Goal: Task Accomplishment & Management: Manage account settings

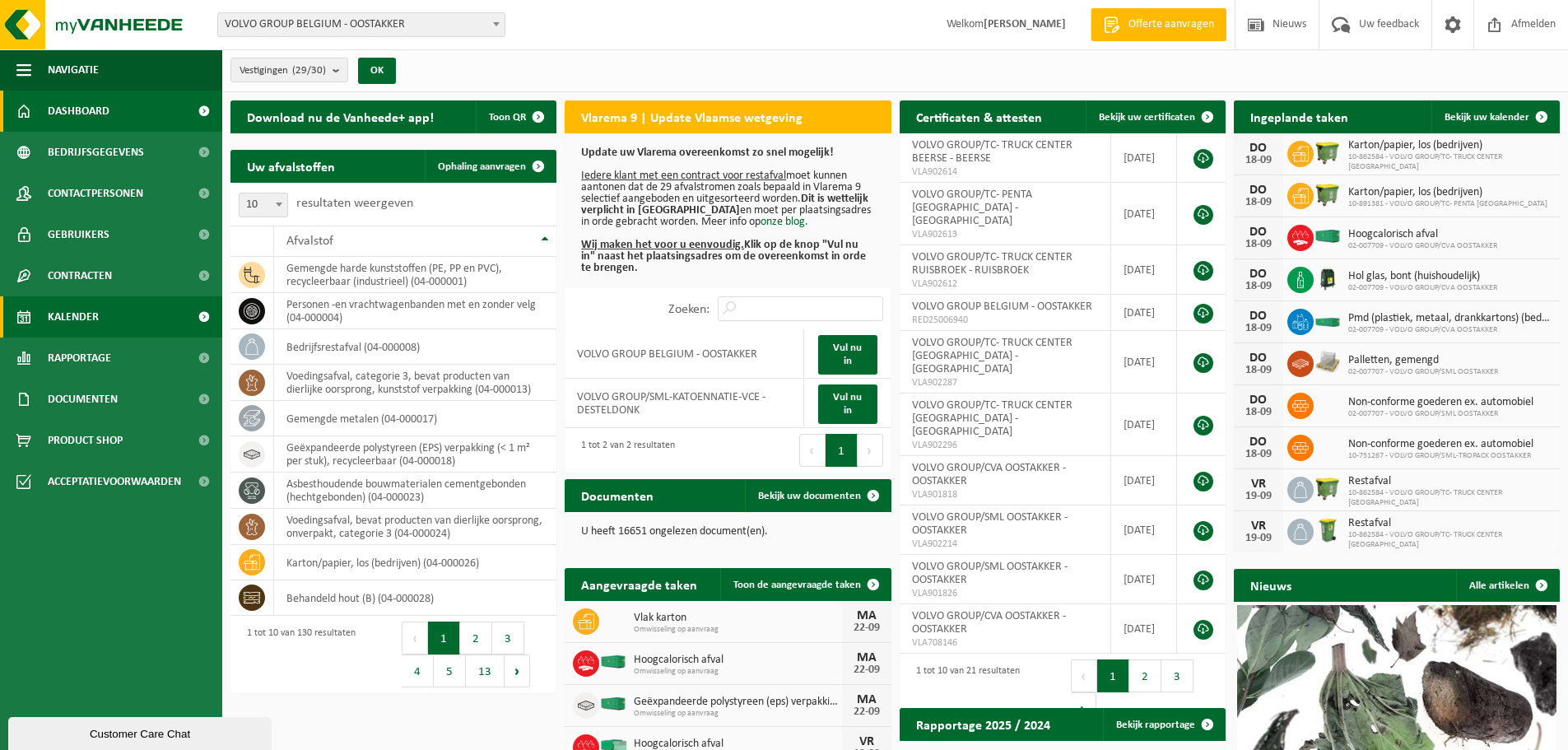
click at [83, 319] on span "Kalender" at bounding box center [73, 316] width 51 height 41
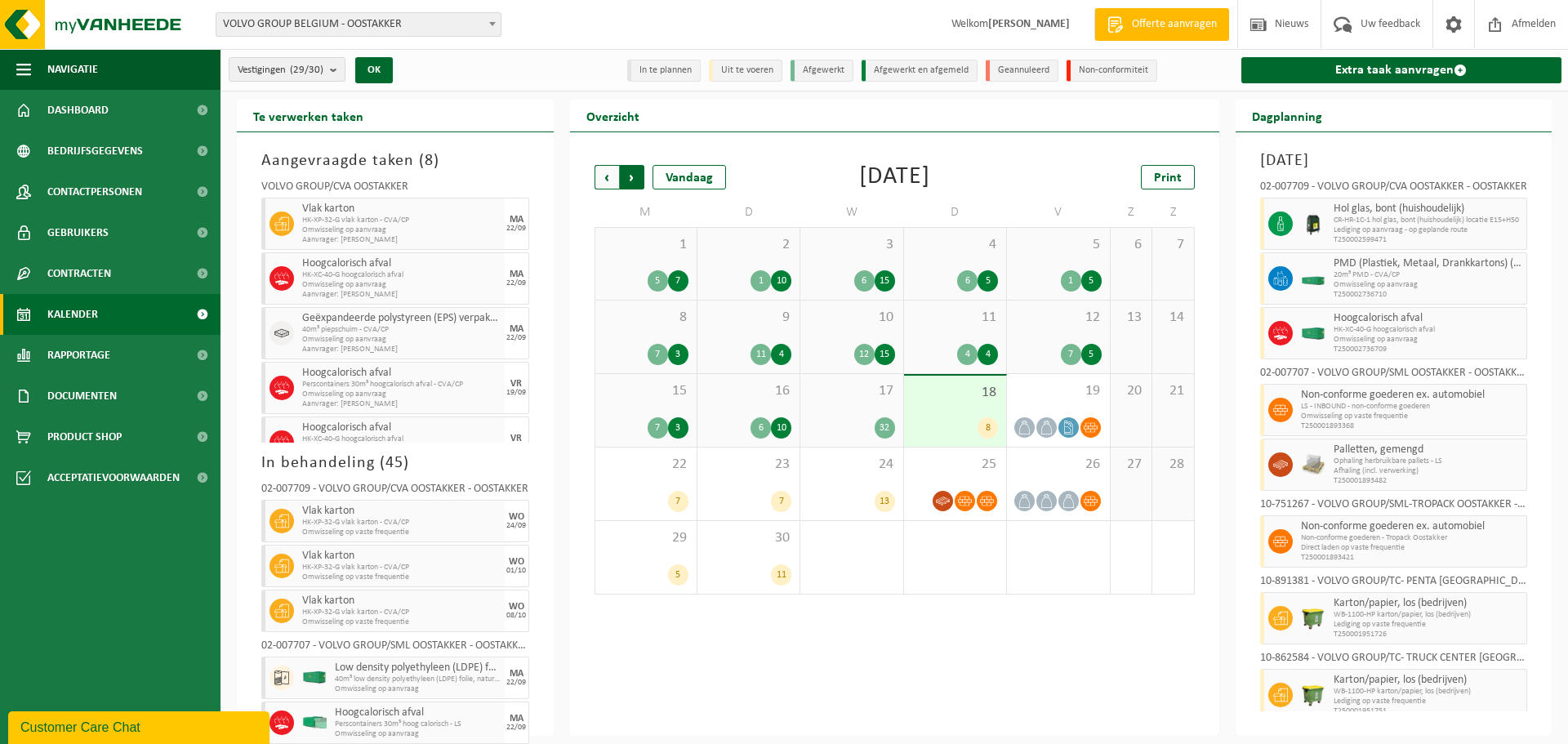
click at [609, 180] on span "Vorige" at bounding box center [607, 177] width 25 height 25
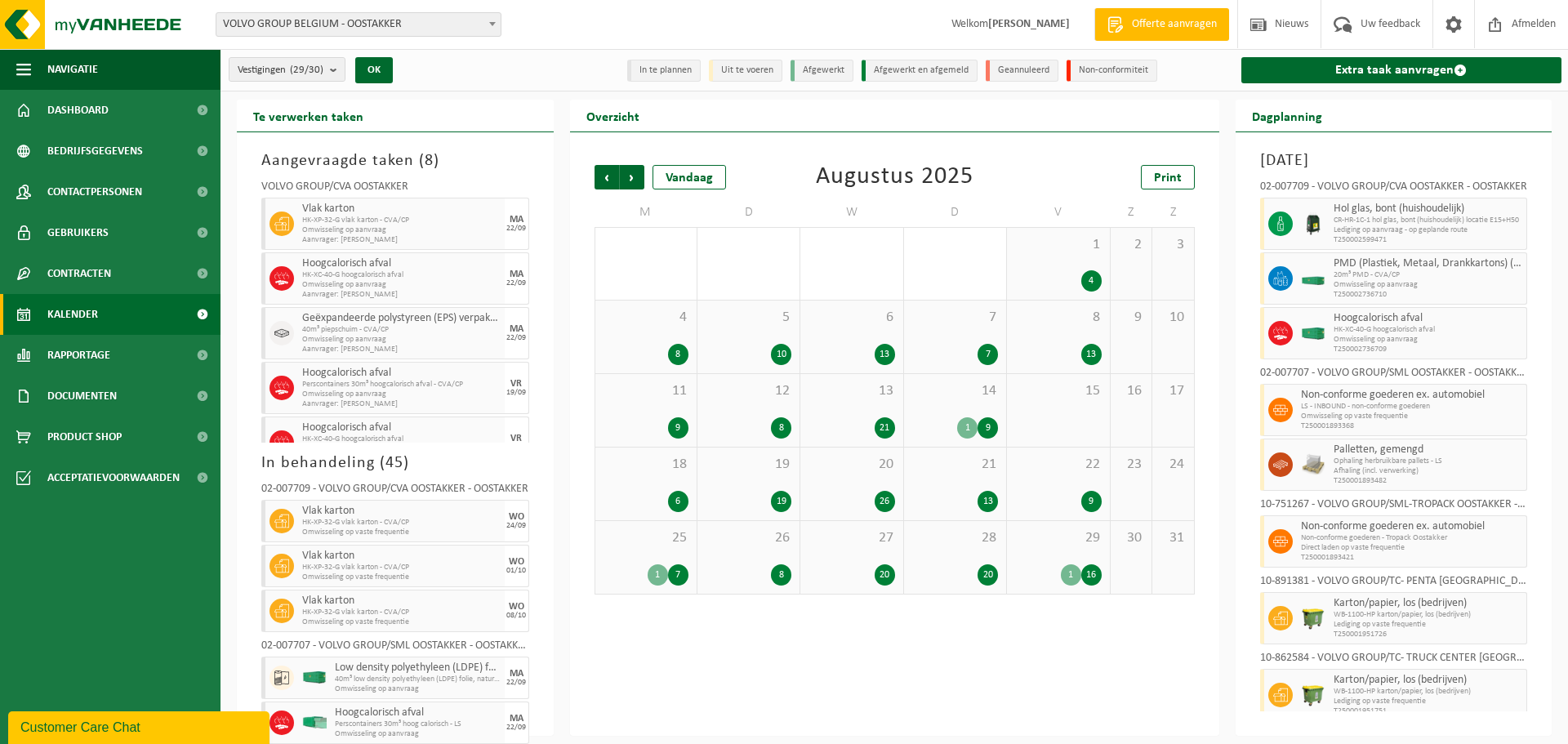
click at [609, 180] on span "Vorige" at bounding box center [607, 177] width 25 height 25
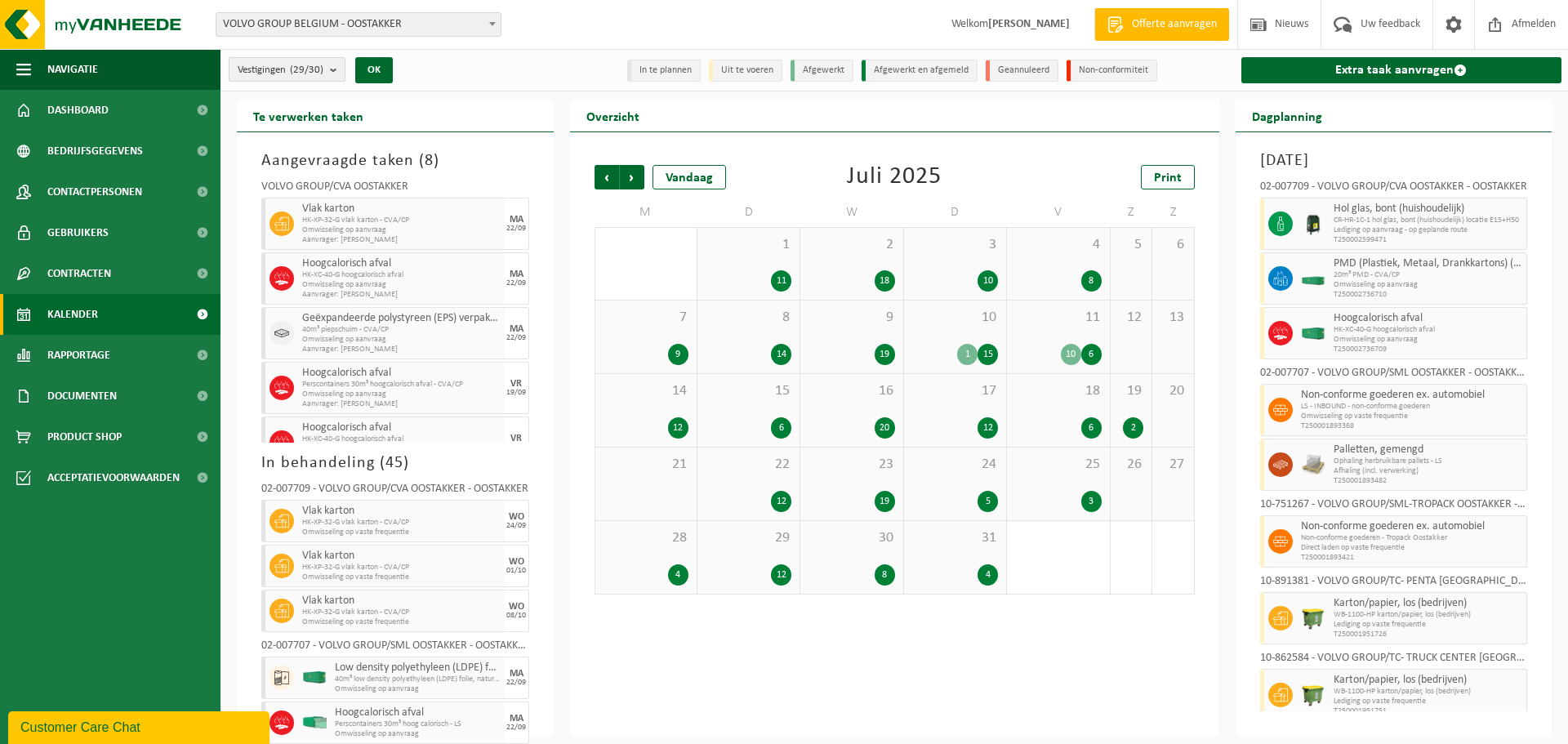
click at [332, 66] on b "submit" at bounding box center [337, 69] width 15 height 23
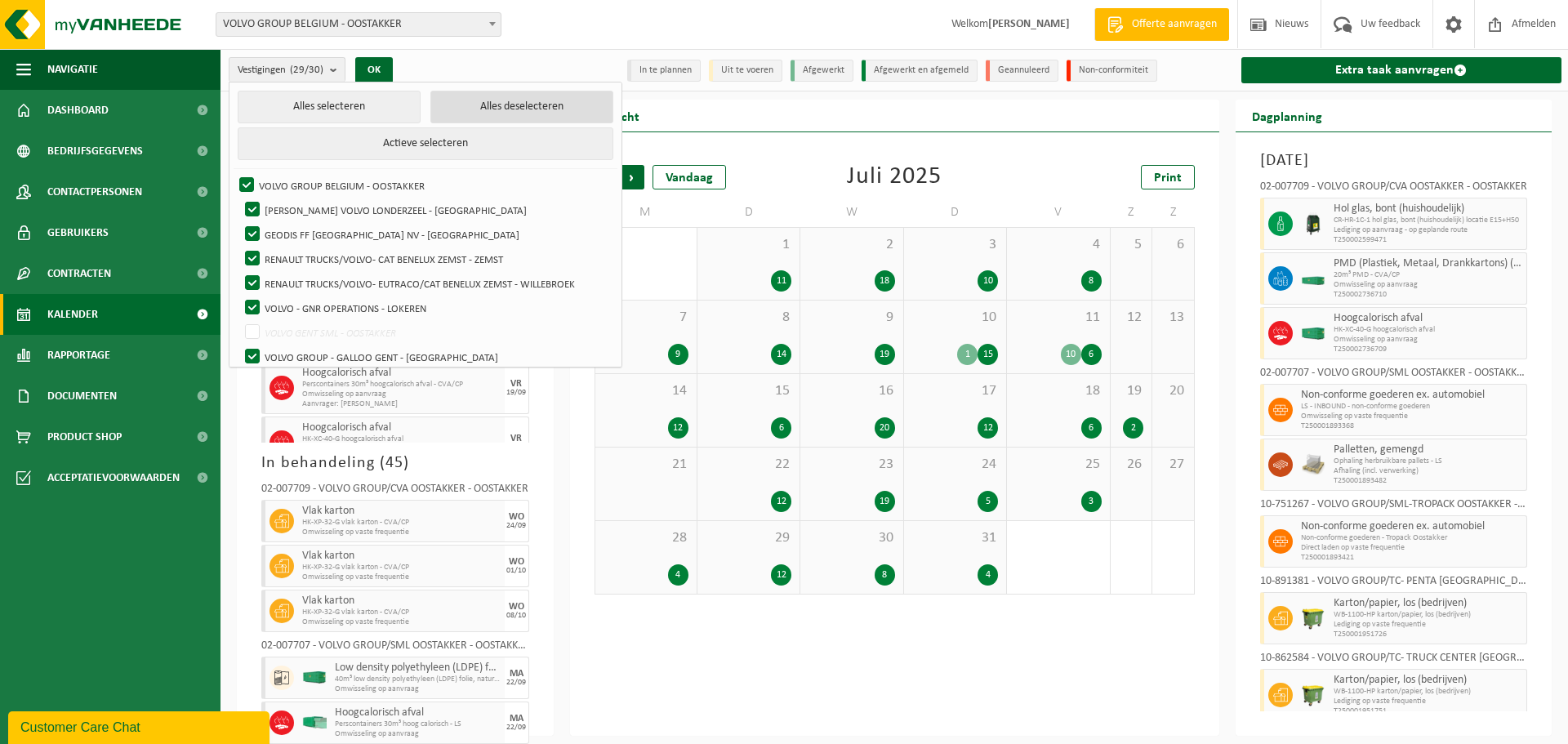
click at [456, 100] on button "Alles deselecteren" at bounding box center [521, 107] width 183 height 33
checkbox input "false"
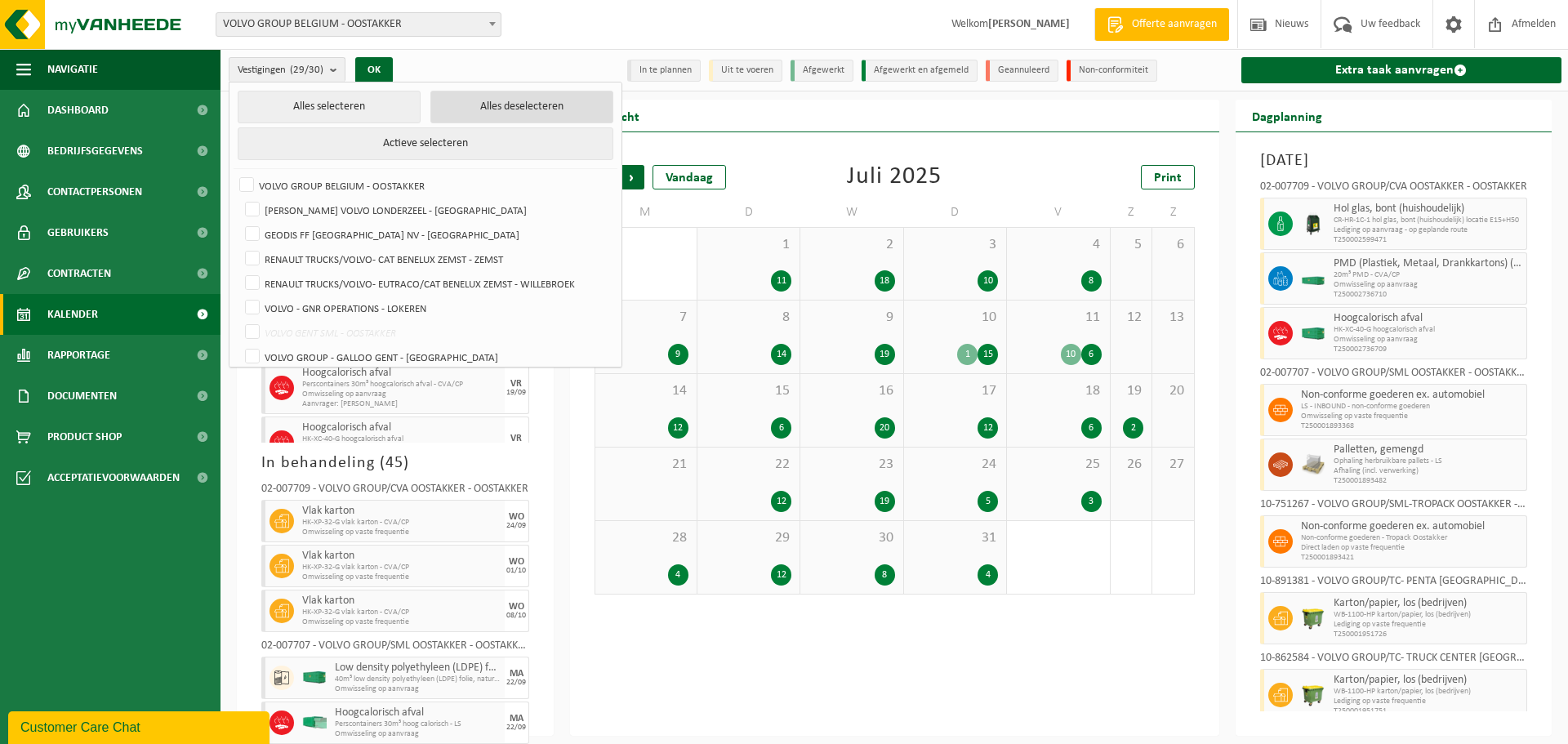
checkbox input "false"
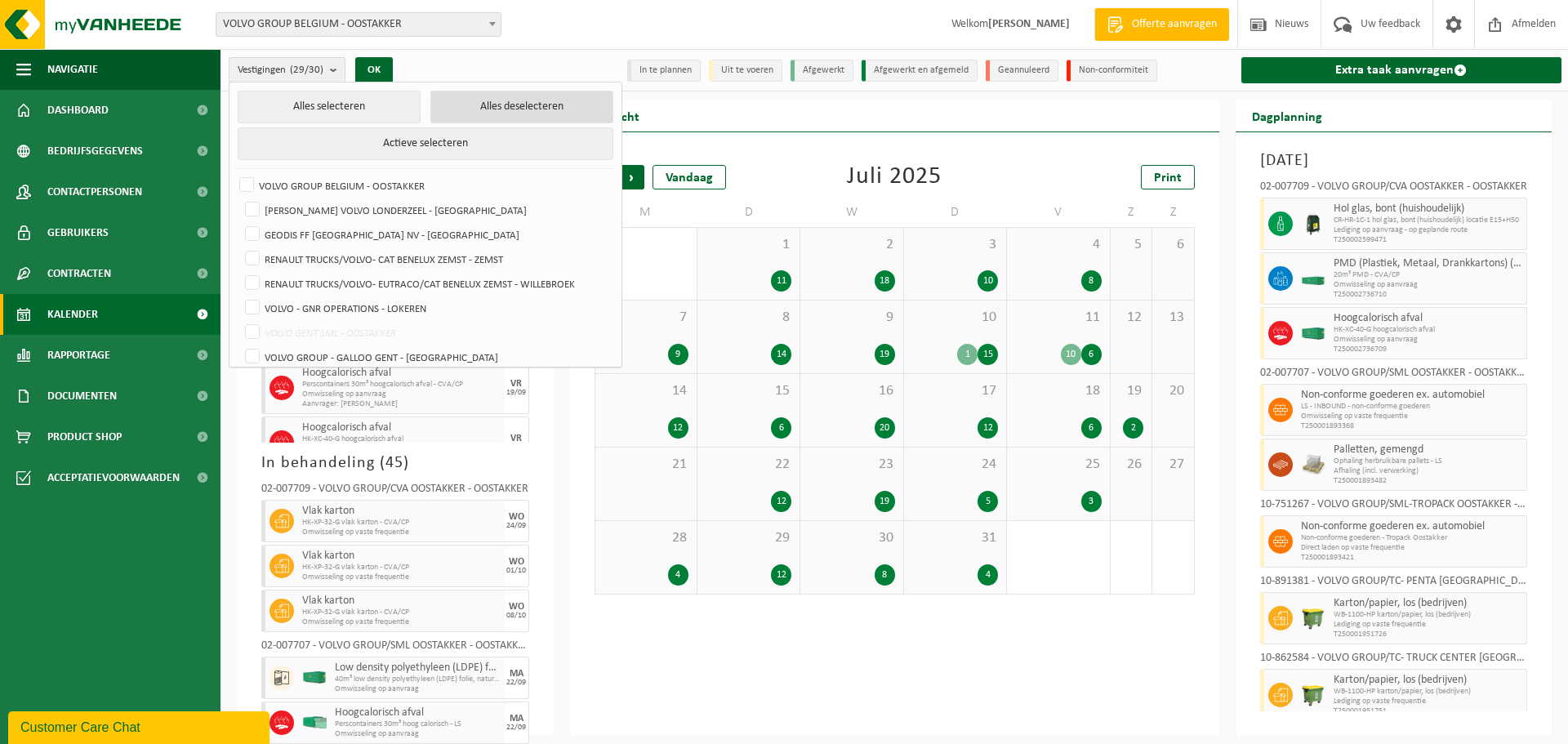
checkbox input "false"
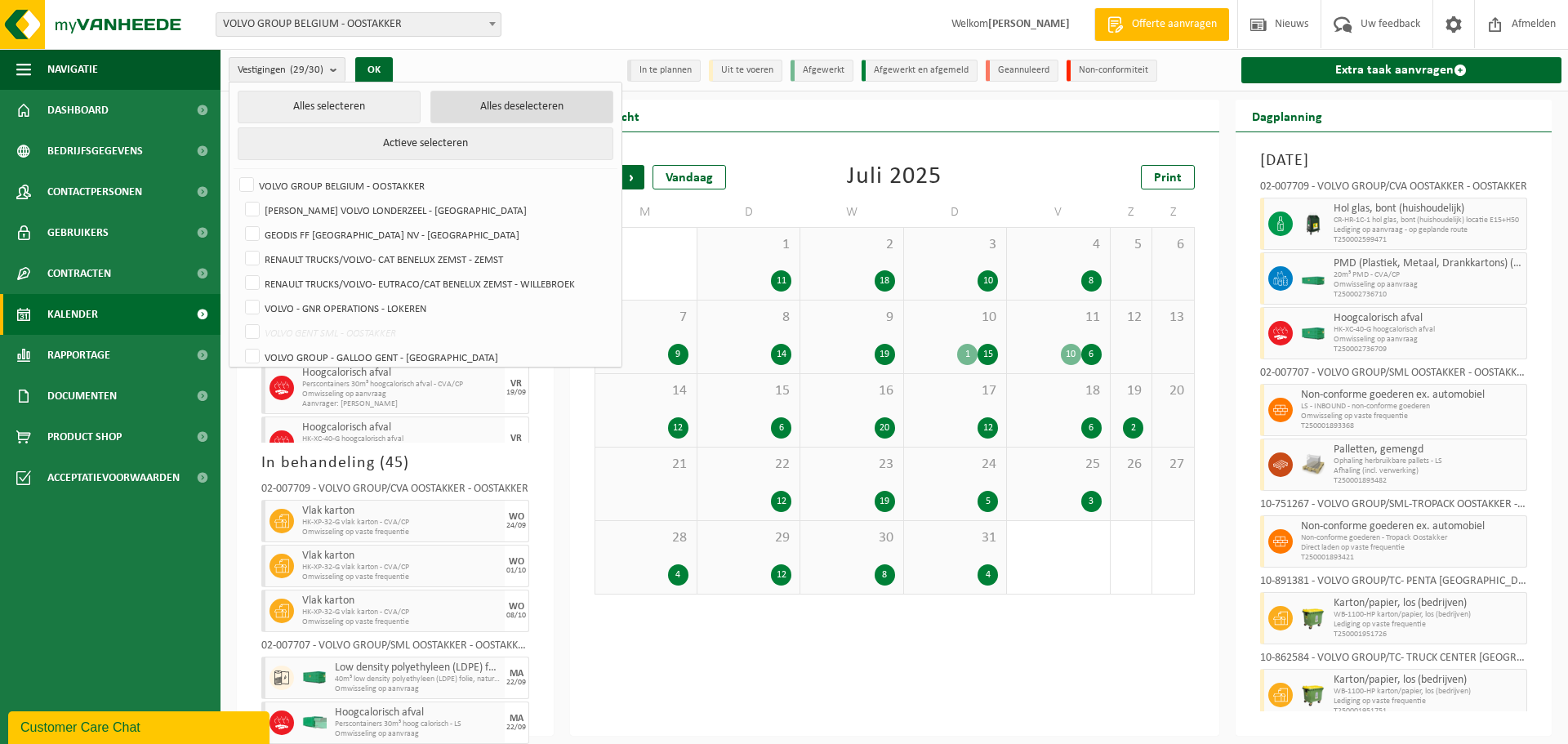
checkbox input "false"
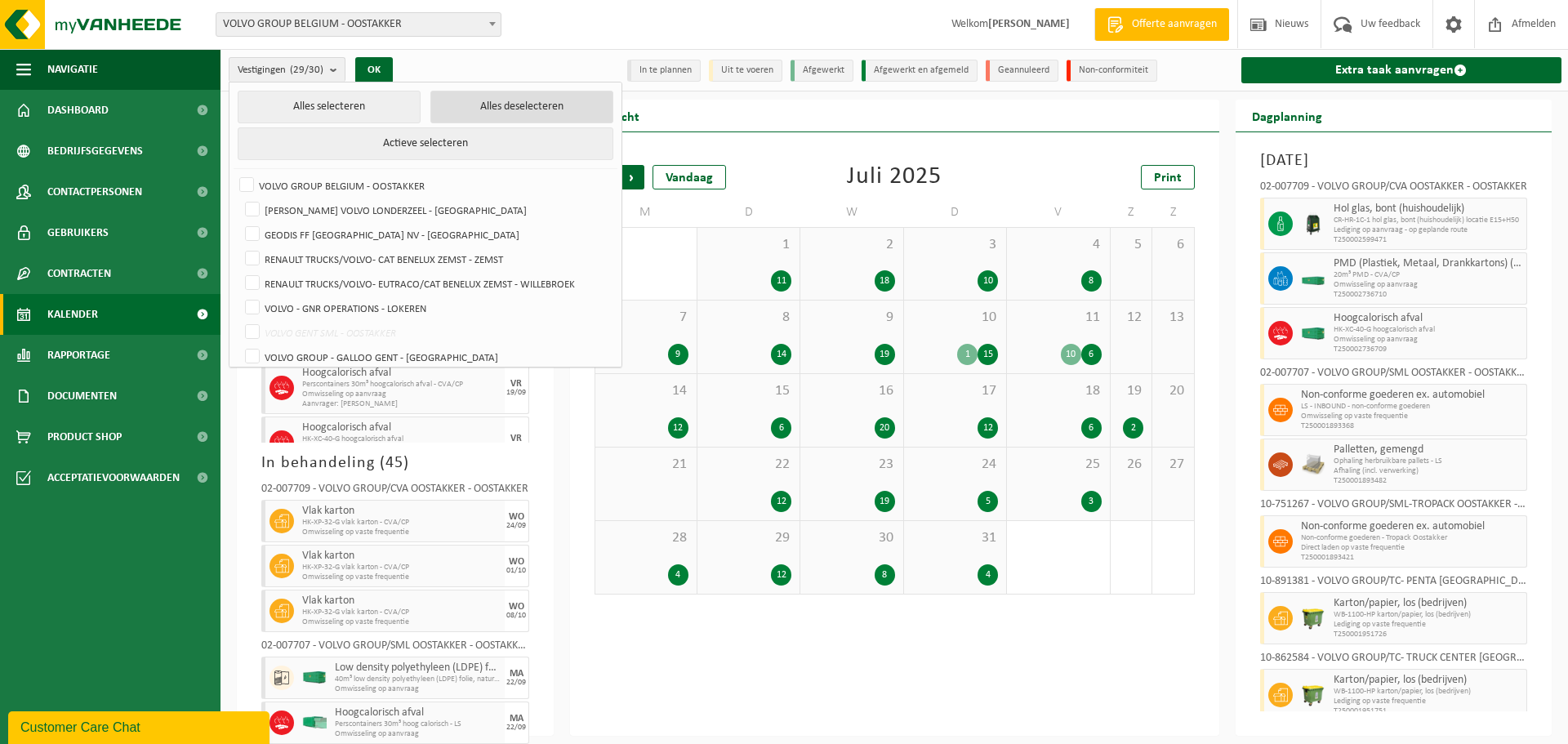
checkbox input "false"
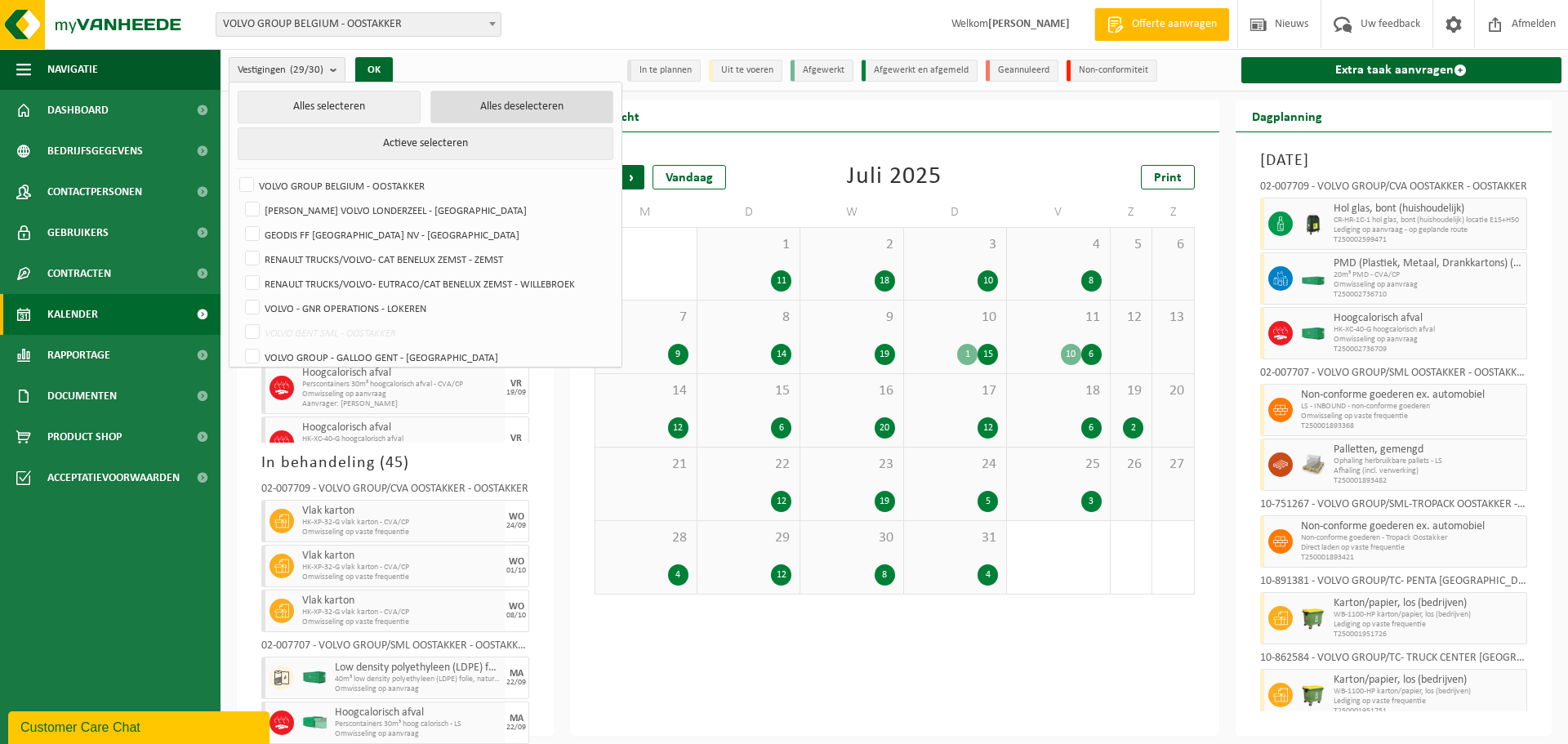
checkbox input "false"
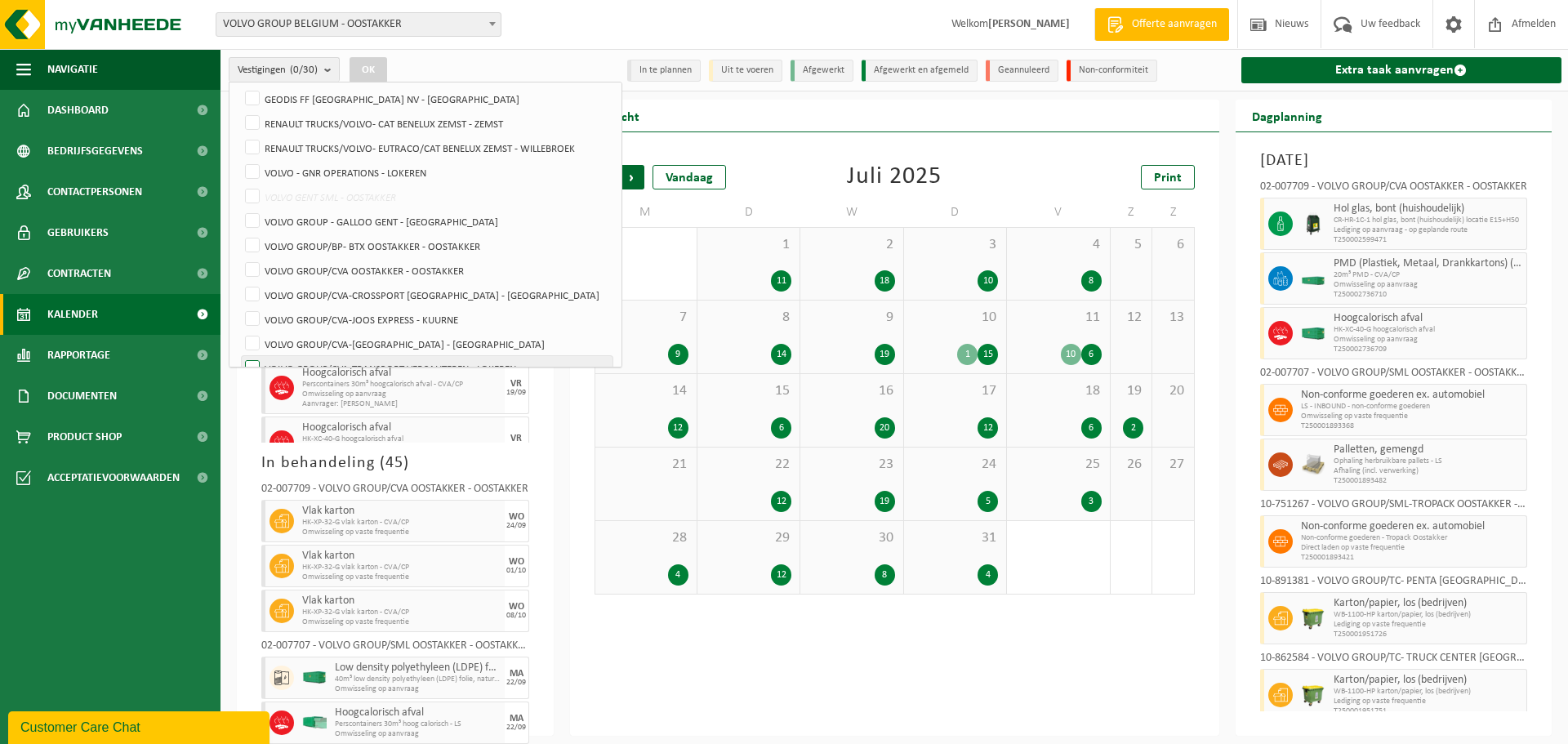
scroll to position [163, 0]
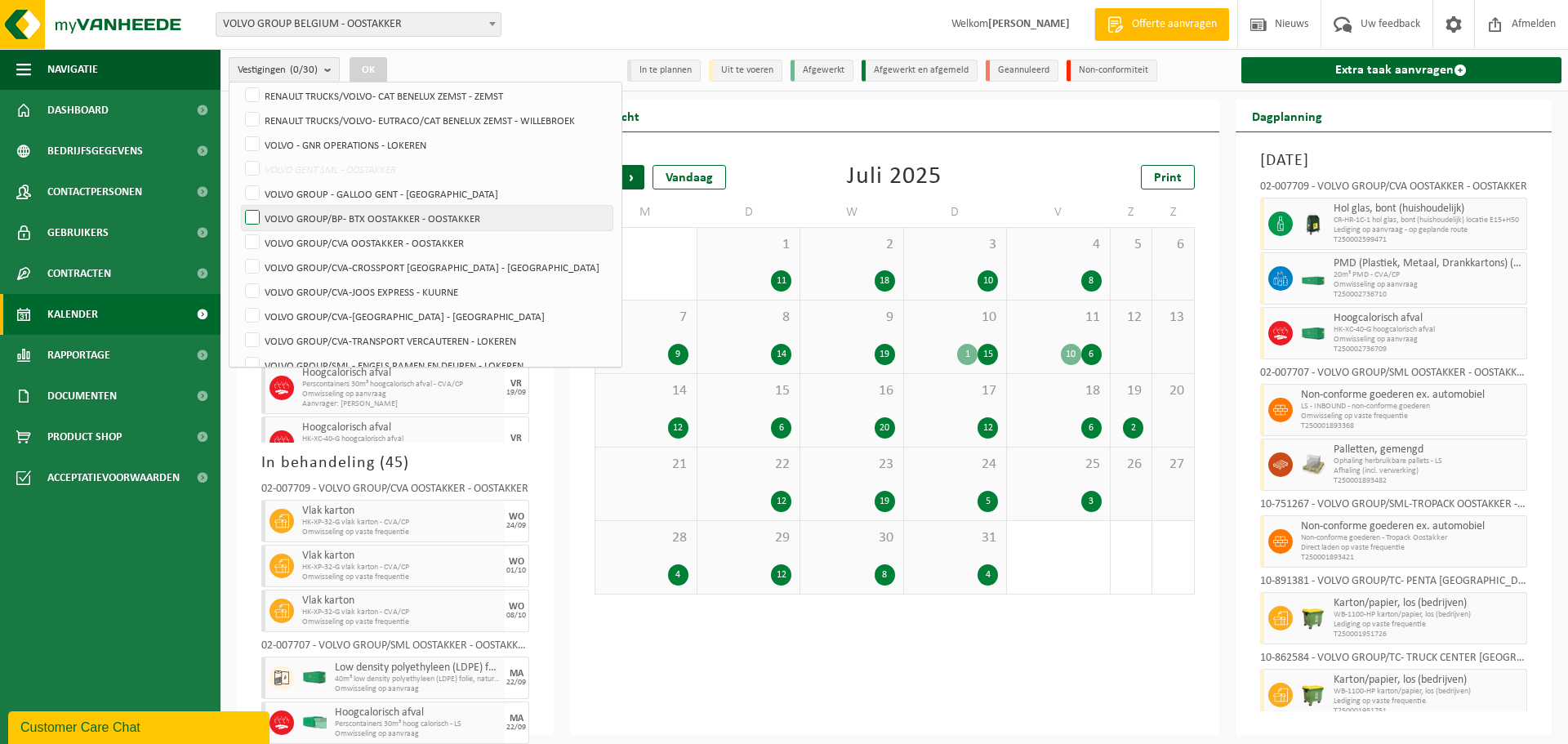
click at [382, 211] on label "VOLVO GROUP/BP- BTX OOSTAKKER - OOSTAKKER" at bounding box center [427, 217] width 371 height 25
click at [239, 206] on input "VOLVO GROUP/BP- BTX OOSTAKKER - OOSTAKKER" at bounding box center [238, 205] width 1 height 1
checkbox input "true"
click at [388, 242] on label "VOLVO GROUP/CVA OOSTAKKER - OOSTAKKER" at bounding box center [427, 242] width 371 height 25
click at [239, 230] on input "VOLVO GROUP/CVA OOSTAKKER - OOSTAKKER" at bounding box center [238, 229] width 1 height 1
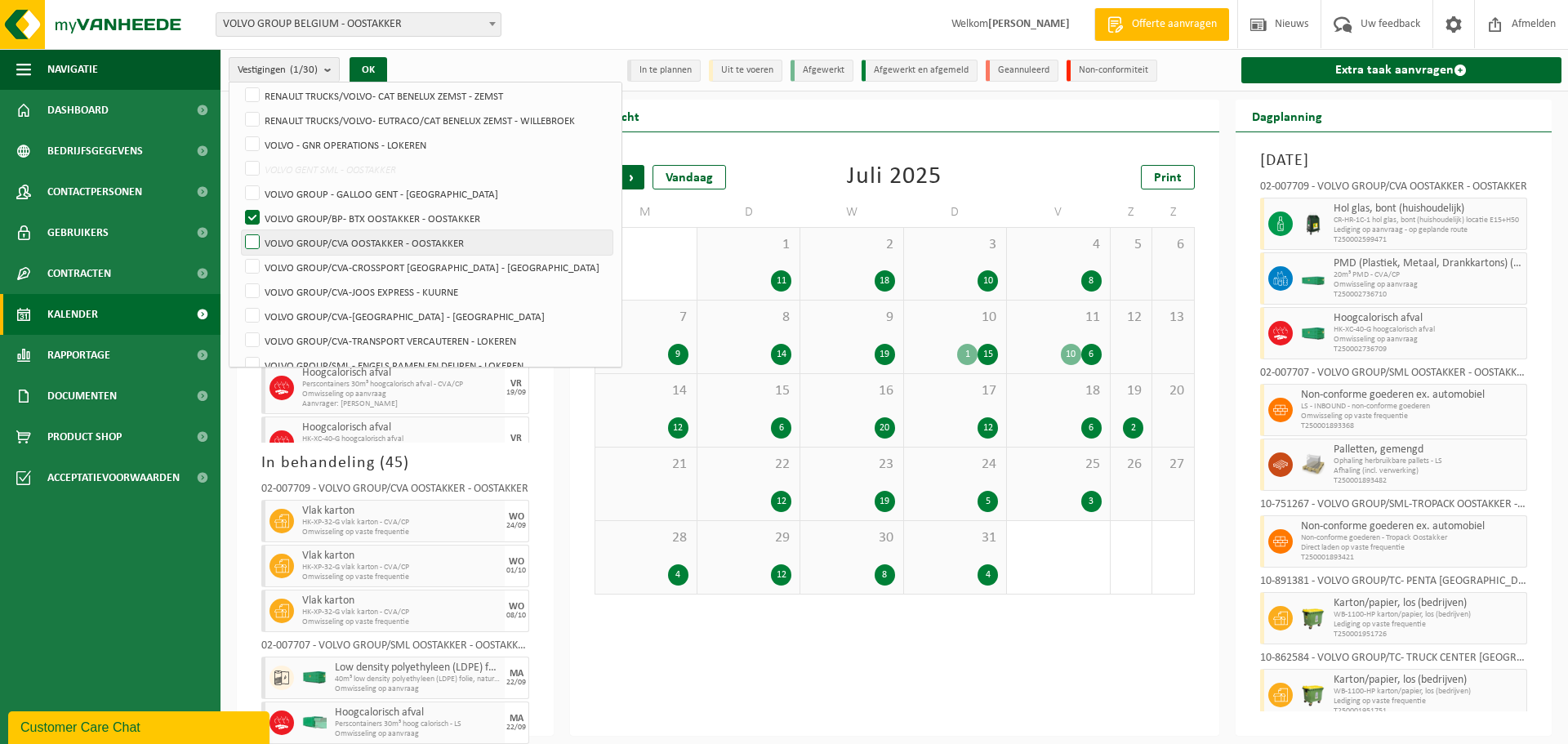
checkbox input "true"
click at [380, 59] on button "OK" at bounding box center [369, 70] width 38 height 26
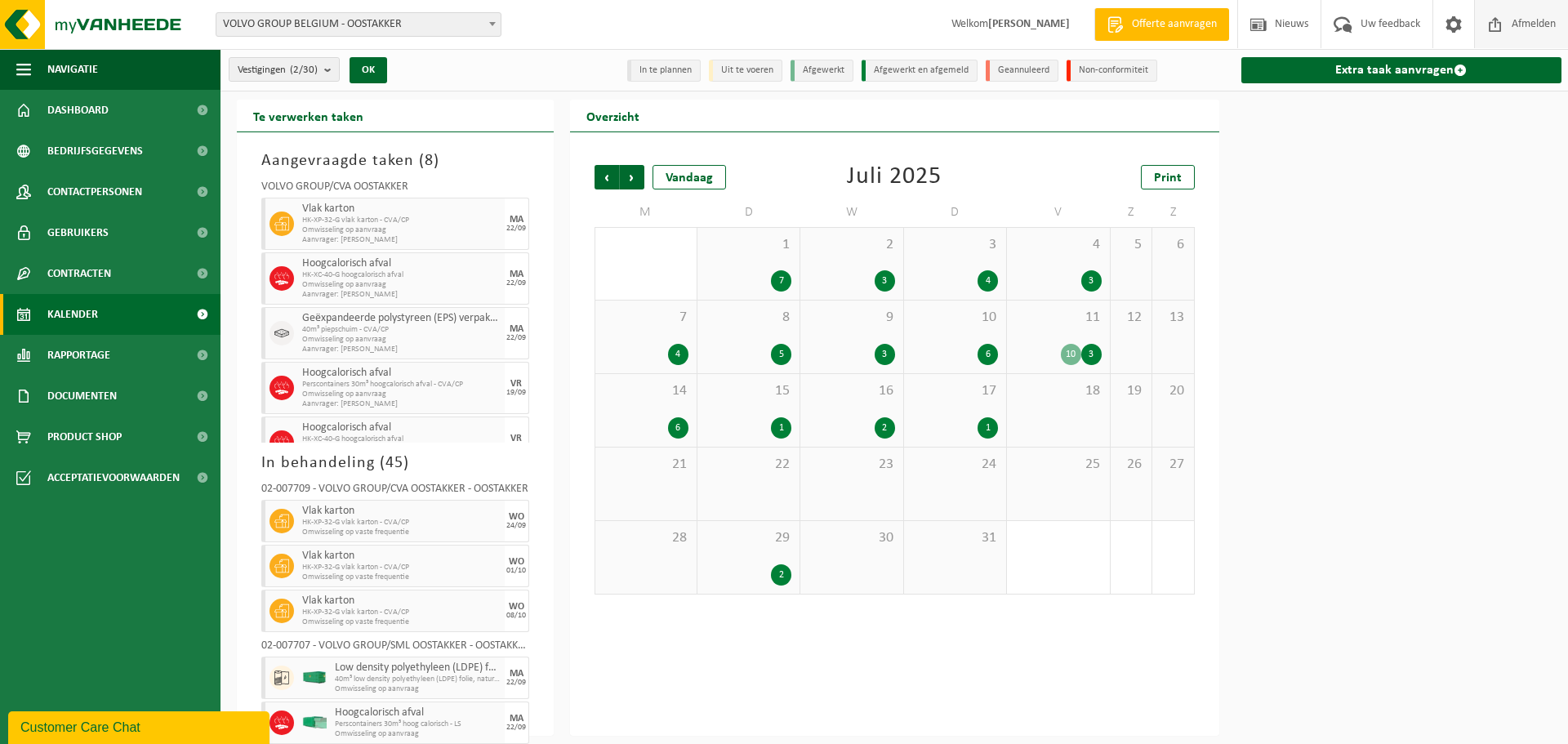
click at [1521, 27] on span "Afmelden" at bounding box center [1533, 24] width 52 height 48
